Goal: Browse casually: Explore the website without a specific task or goal

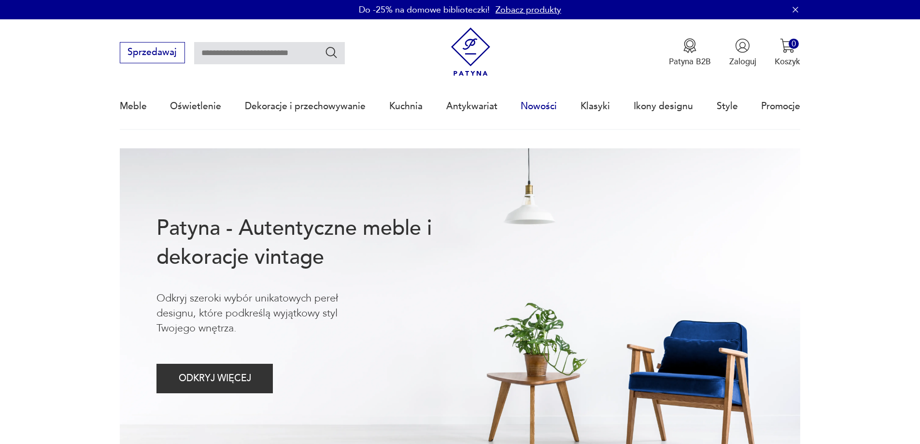
click at [553, 104] on link "Nowości" at bounding box center [539, 106] width 36 height 44
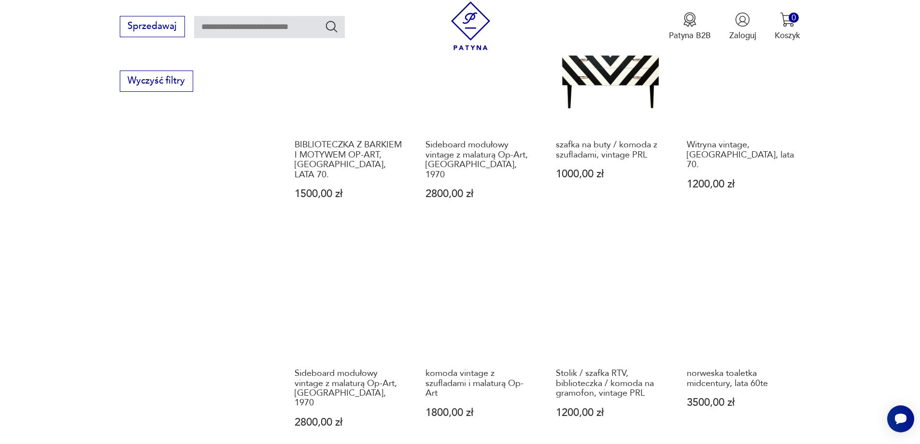
scroll to position [888, 0]
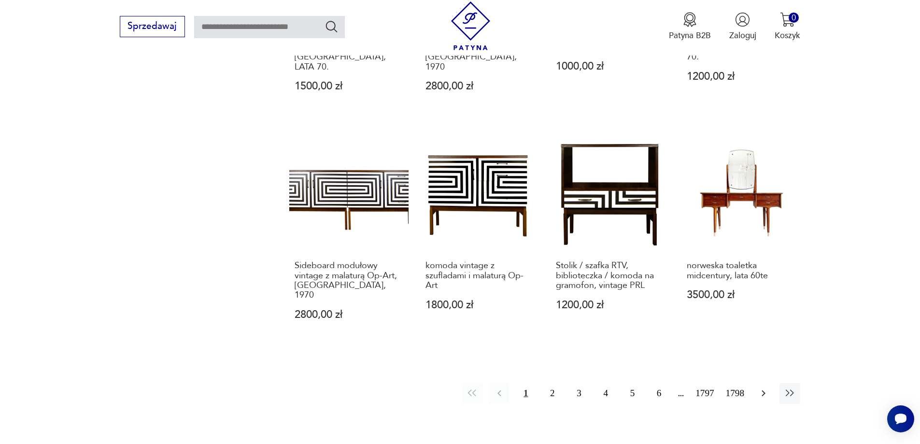
click at [769, 388] on icon "button" at bounding box center [764, 394] width 12 height 12
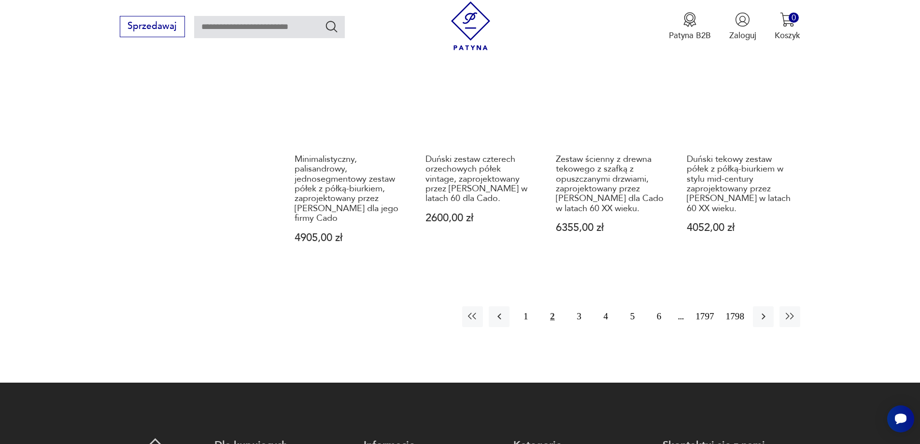
scroll to position [1130, 0]
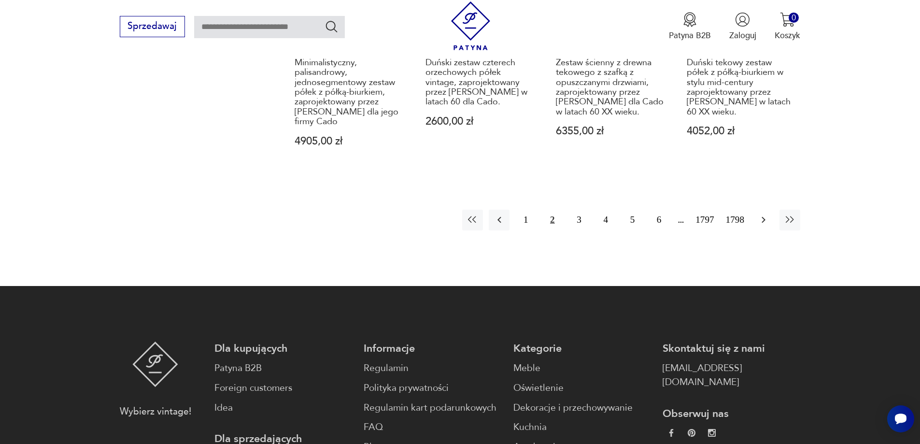
click at [763, 210] on button "button" at bounding box center [763, 220] width 21 height 21
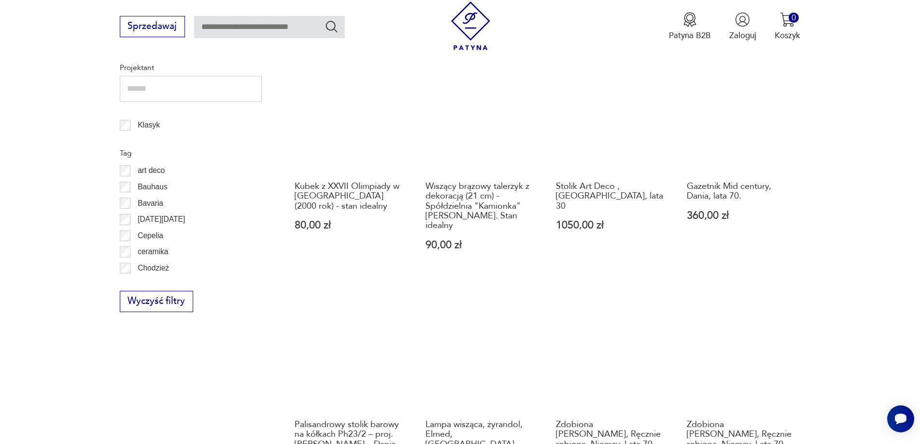
scroll to position [695, 0]
